Goal: Task Accomplishment & Management: Manage account settings

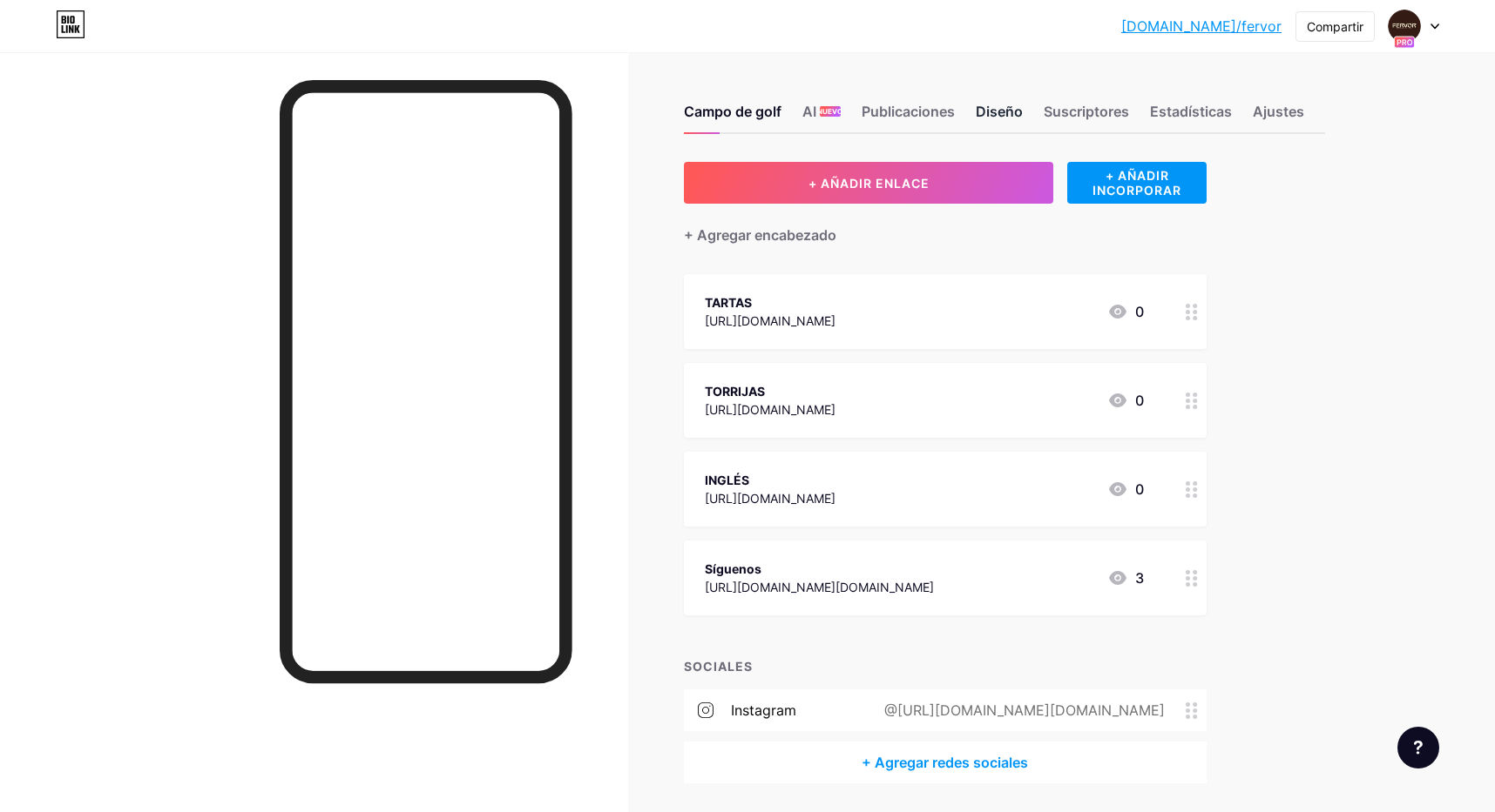
click at [984, 106] on font "Diseño" at bounding box center [999, 111] width 48 height 17
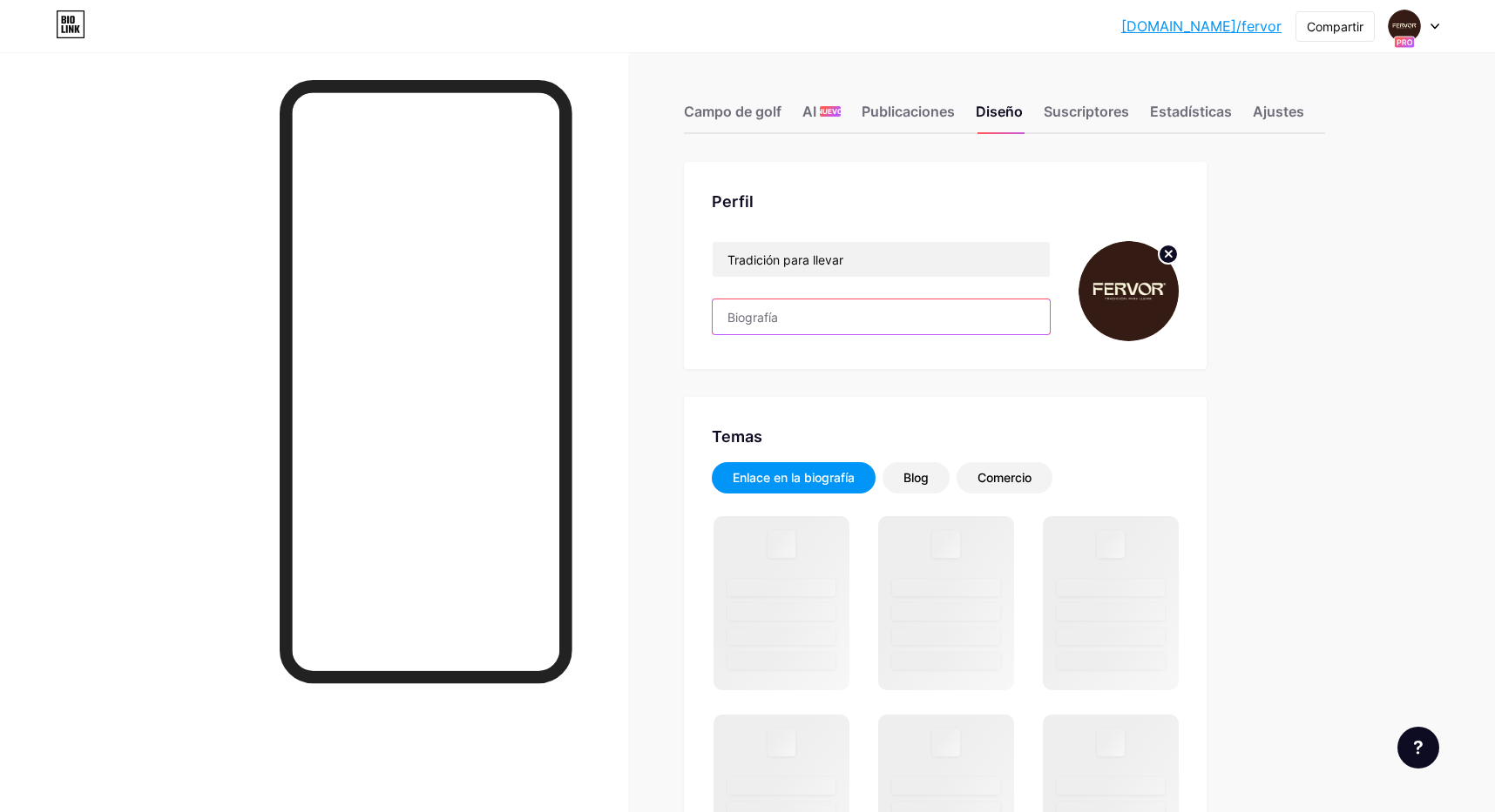
click at [746, 320] on input "text" at bounding box center [881, 317] width 337 height 35
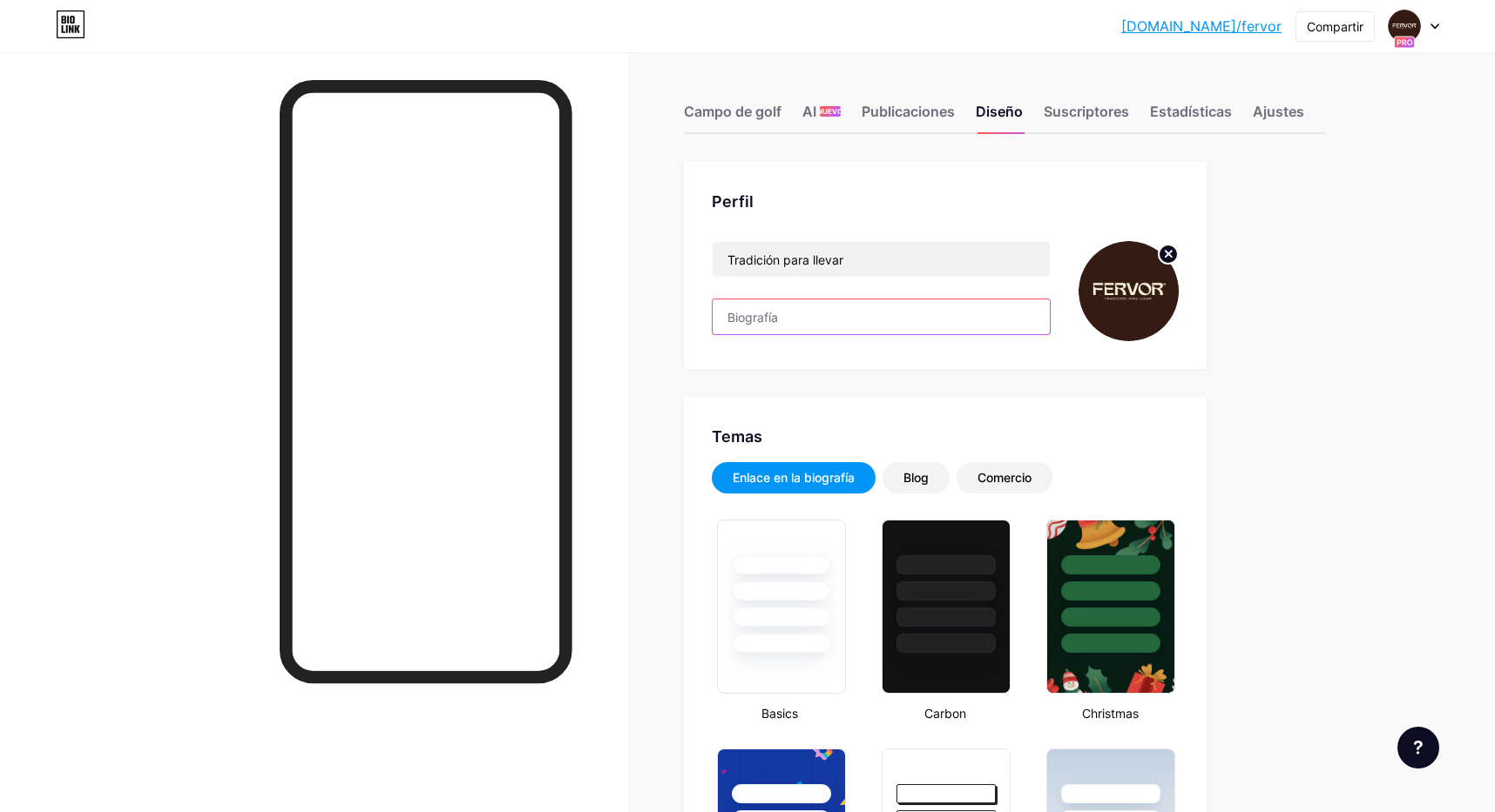
type input "#000000"
type input "#351b13"
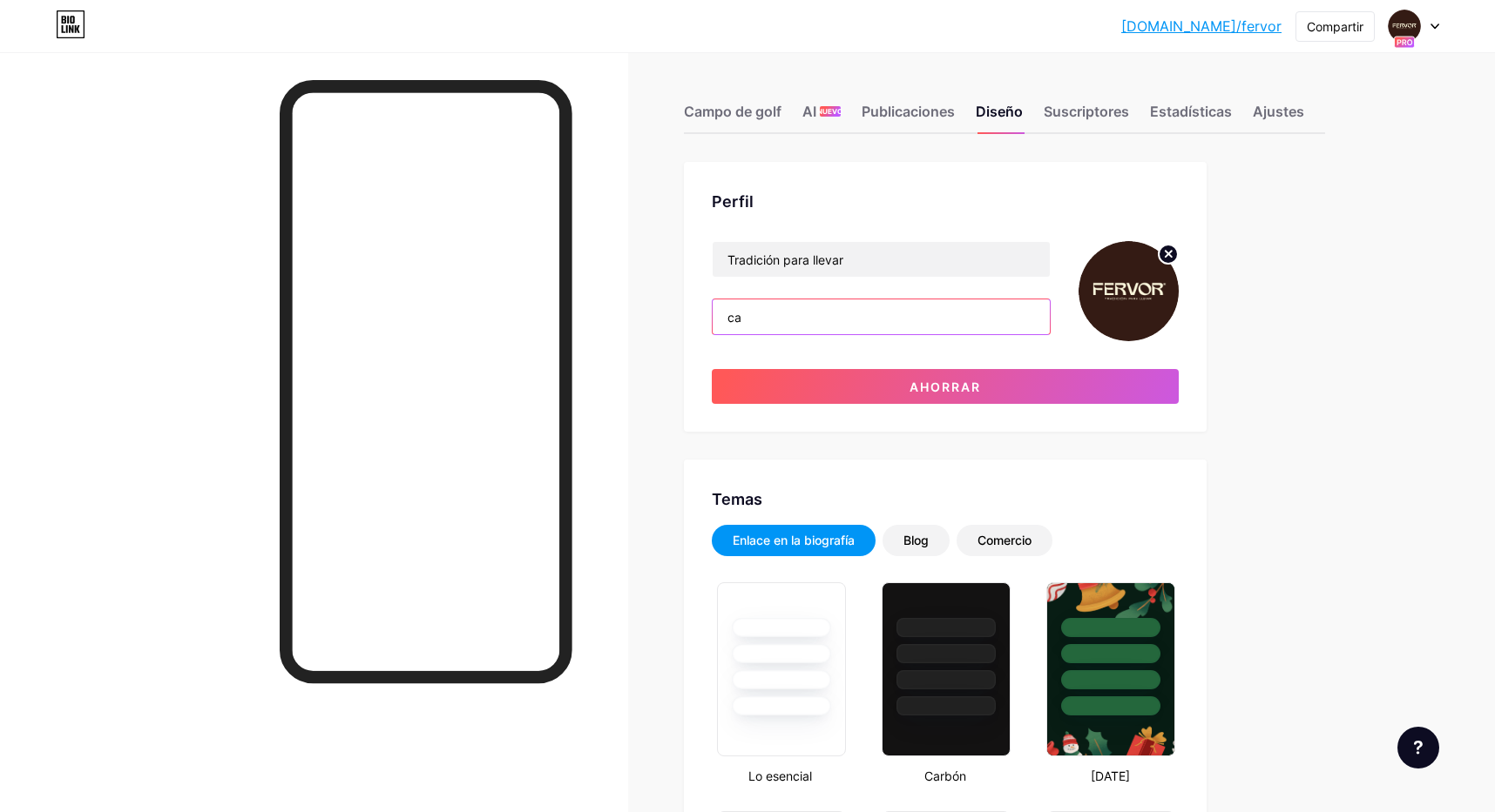
type input "c"
drag, startPoint x: 874, startPoint y: 320, endPoint x: 713, endPoint y: 317, distance: 161.0
click at [713, 317] on input "[PERSON_NAME] 27. [GEOGRAPHIC_DATA]" at bounding box center [881, 317] width 337 height 35
type input "C"
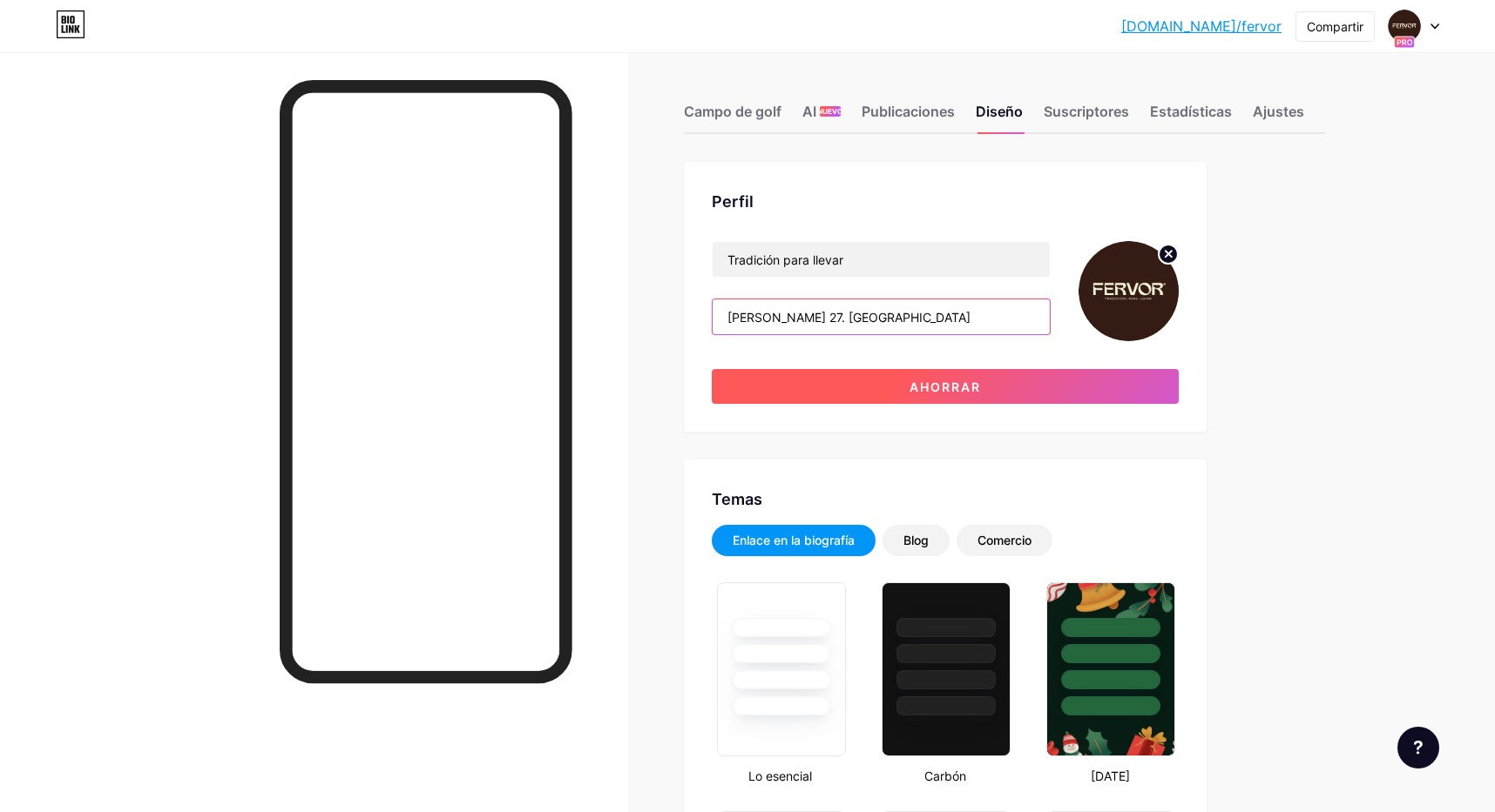
type input "[PERSON_NAME] 27. [GEOGRAPHIC_DATA]"
click at [885, 382] on button "Ahorrar" at bounding box center [945, 387] width 467 height 35
type input "#000000"
